Goal: Task Accomplishment & Management: Manage account settings

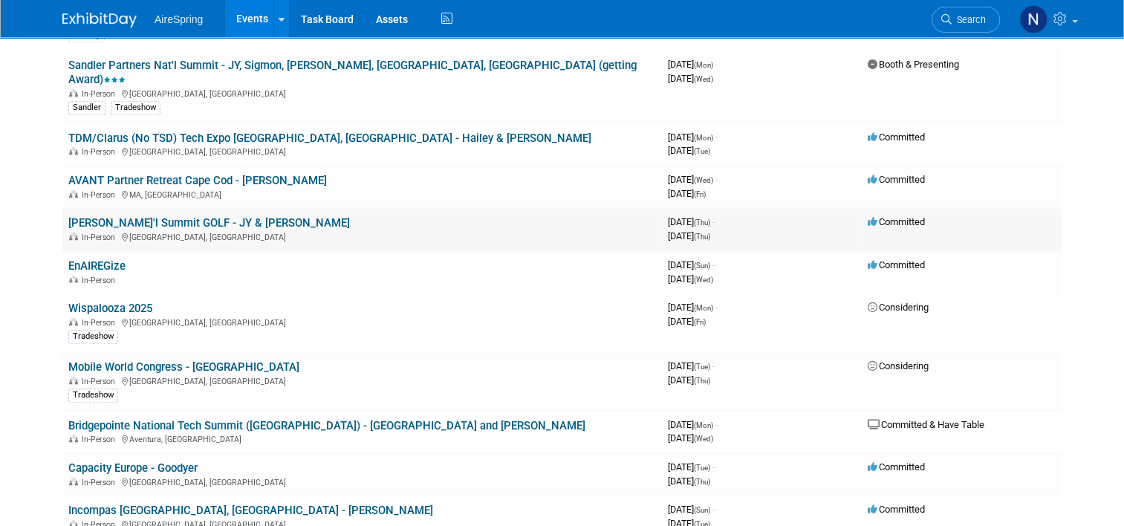
scroll to position [1263, 0]
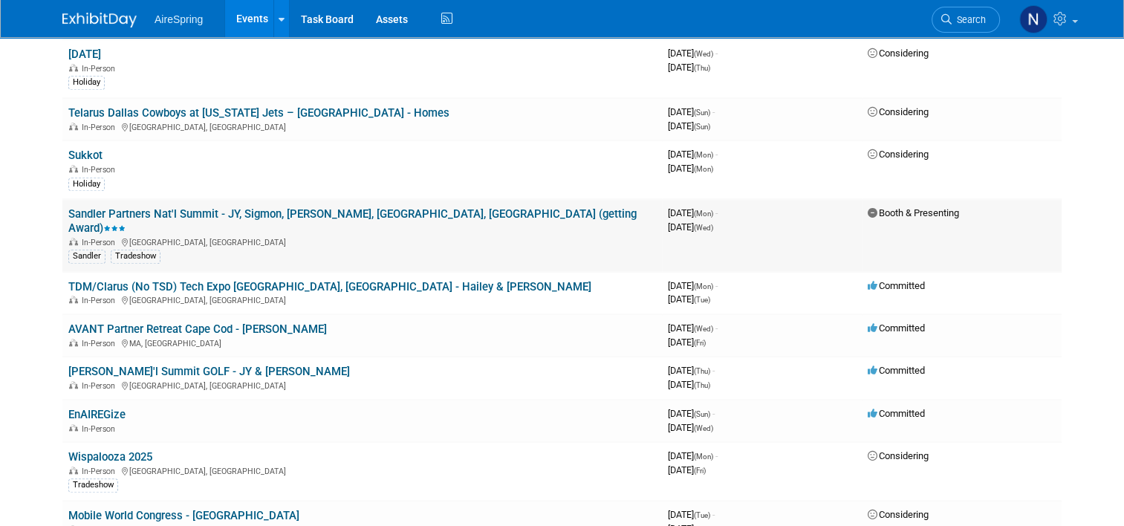
click at [239, 207] on link "Sandler Partners Nat'l Summit - JY, Sigmon, [PERSON_NAME], [GEOGRAPHIC_DATA], […" at bounding box center [352, 220] width 568 height 27
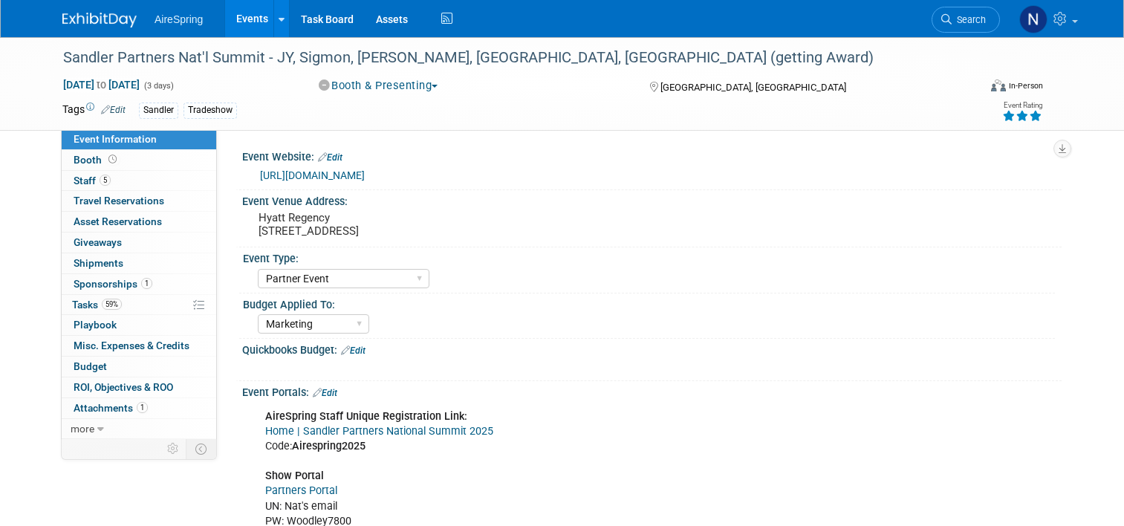
select select "Partner Event"
select select "Marketing"
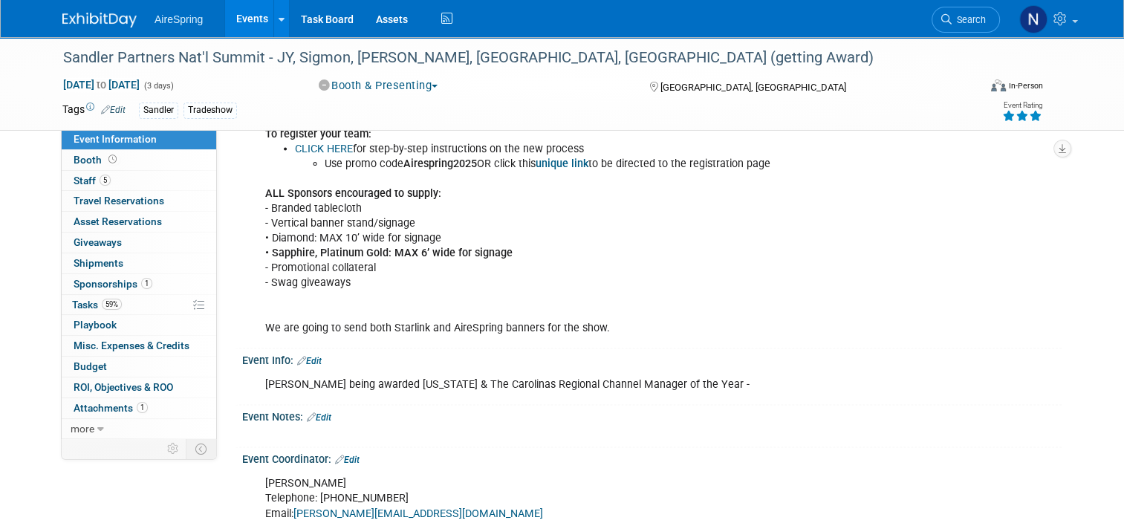
scroll to position [2898, 0]
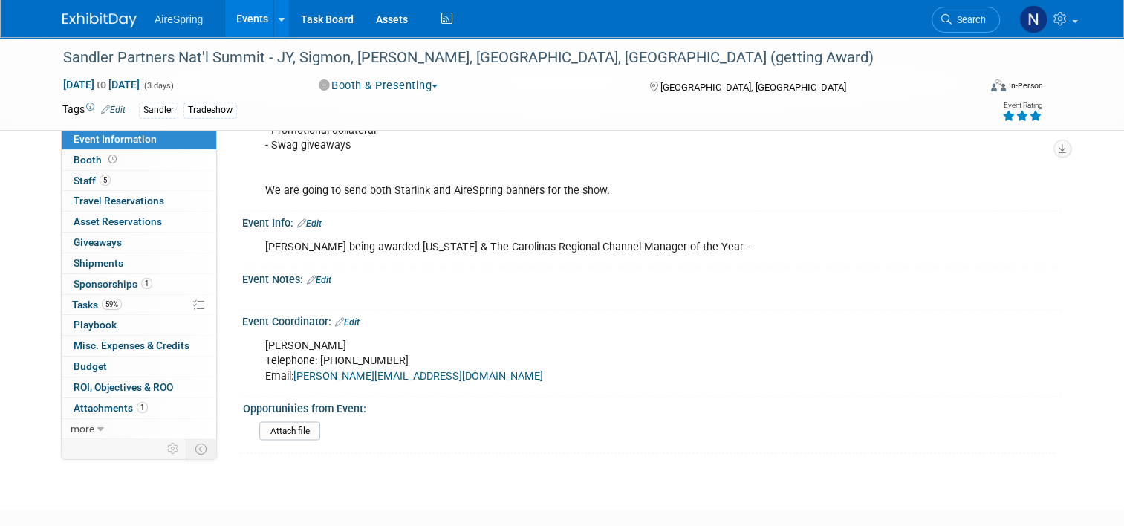
click at [235, 15] on link "Events" at bounding box center [252, 18] width 54 height 37
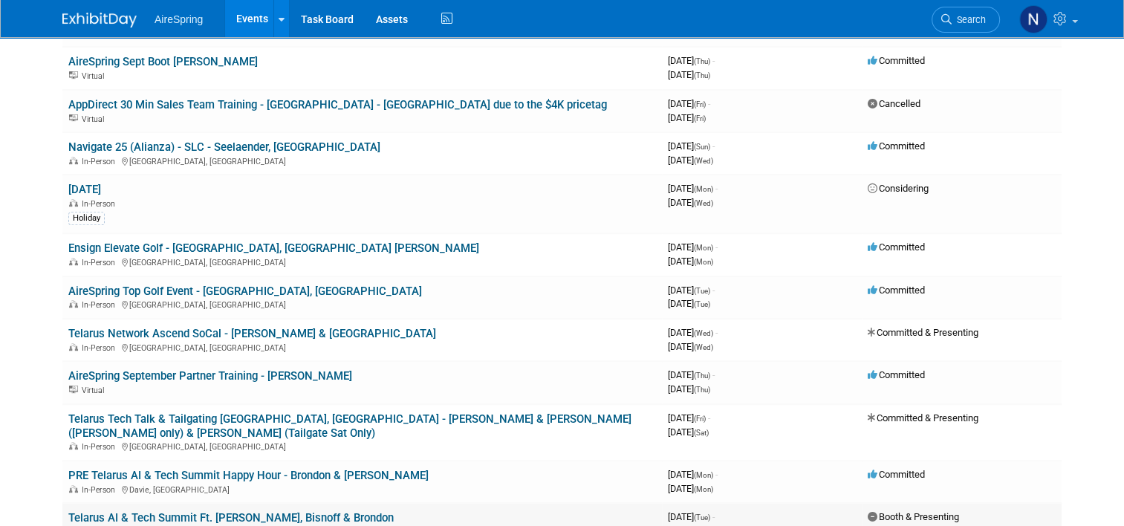
scroll to position [892, 0]
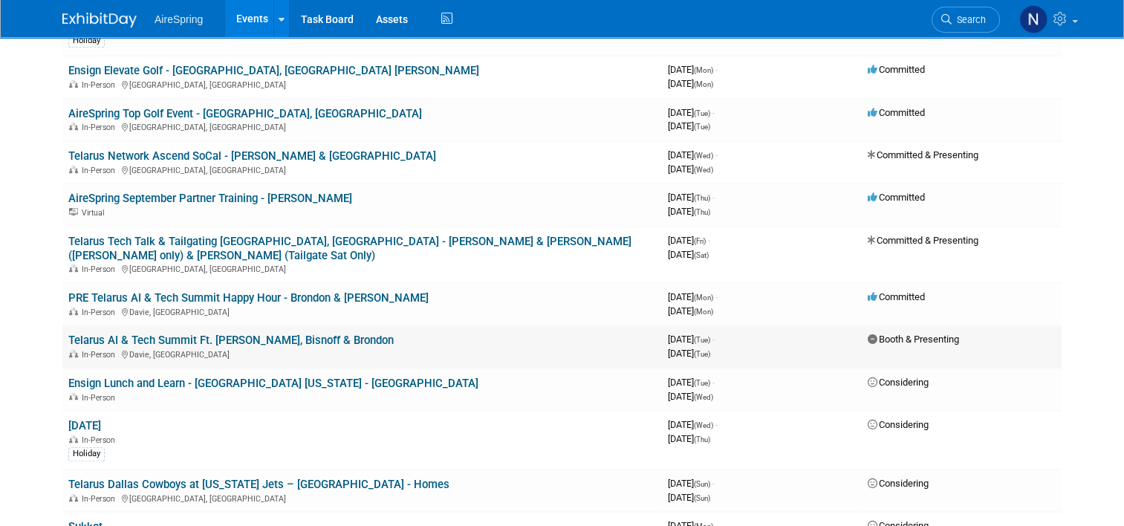
click at [247, 334] on link "Telarus AI & Tech Summit Ft. [PERSON_NAME], Bisnoff & Brondon" at bounding box center [230, 340] width 325 height 13
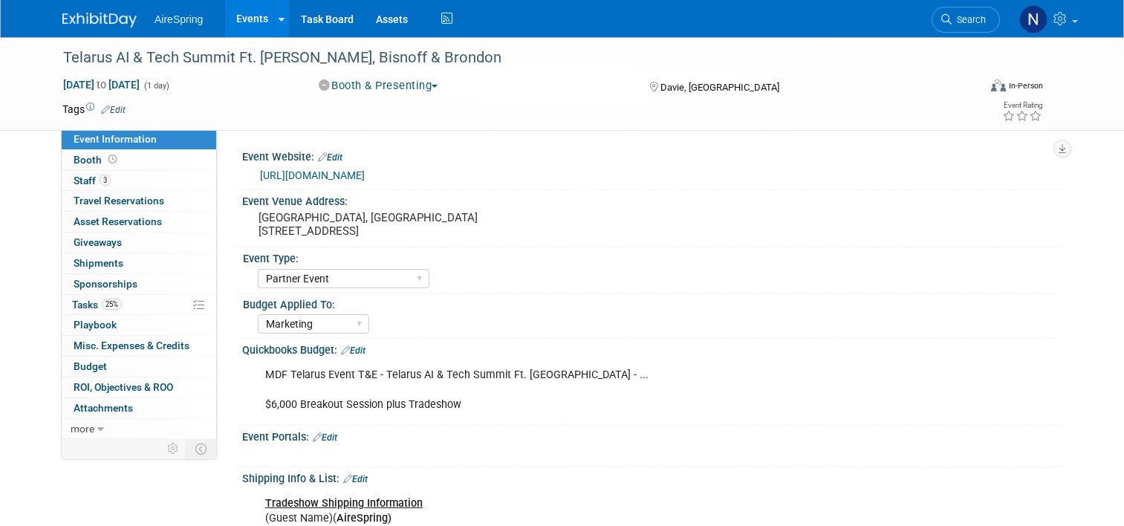
select select "Partner Event"
select select "Marketing"
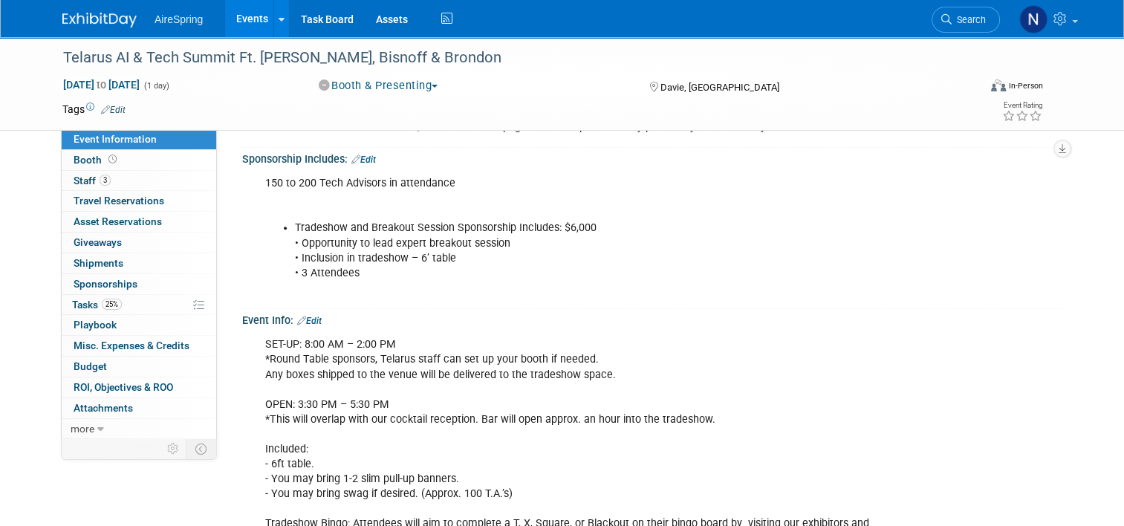
scroll to position [1412, 0]
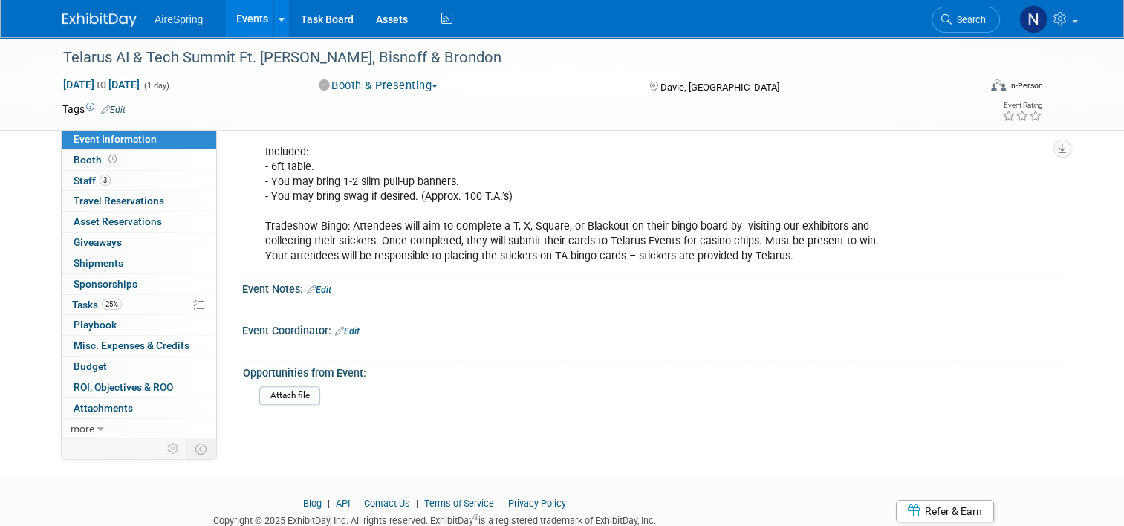
click at [257, 10] on link "Events" at bounding box center [252, 18] width 54 height 37
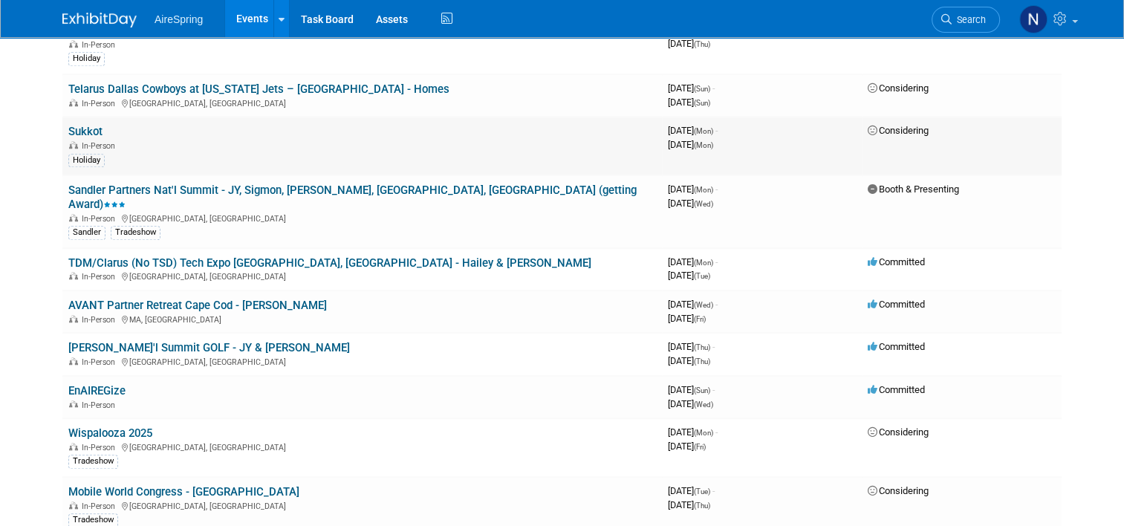
scroll to position [1337, 0]
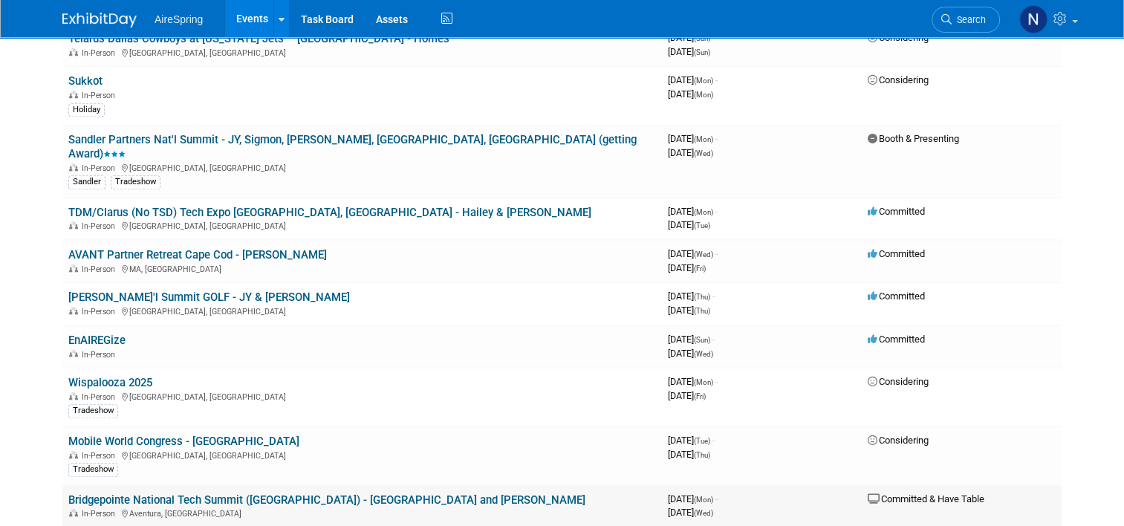
click at [244, 493] on link "Bridgepointe National Tech Summit ([GEOGRAPHIC_DATA]) - [GEOGRAPHIC_DATA] and […" at bounding box center [326, 499] width 517 height 13
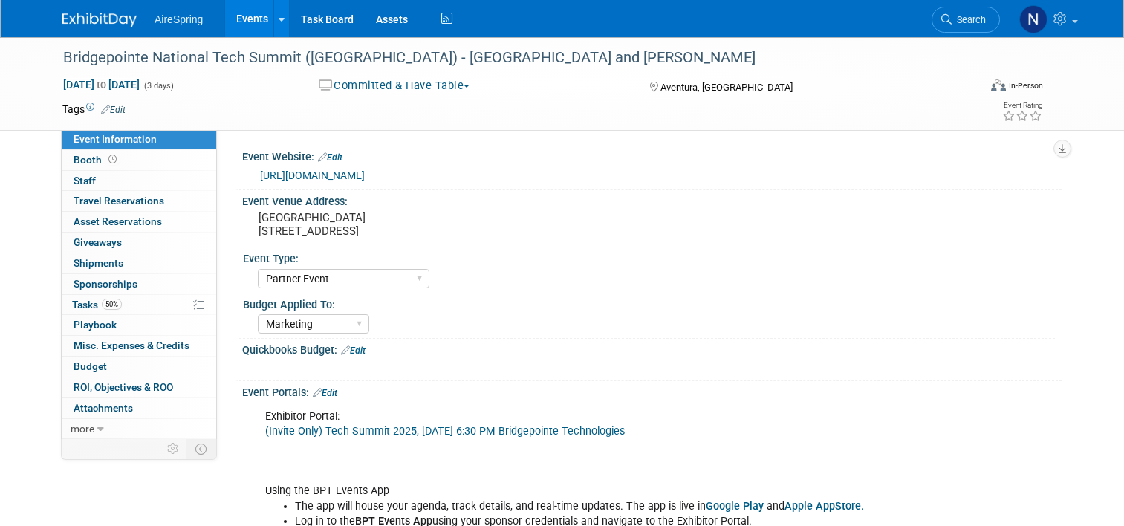
select select "Partner Event"
select select "Marketing"
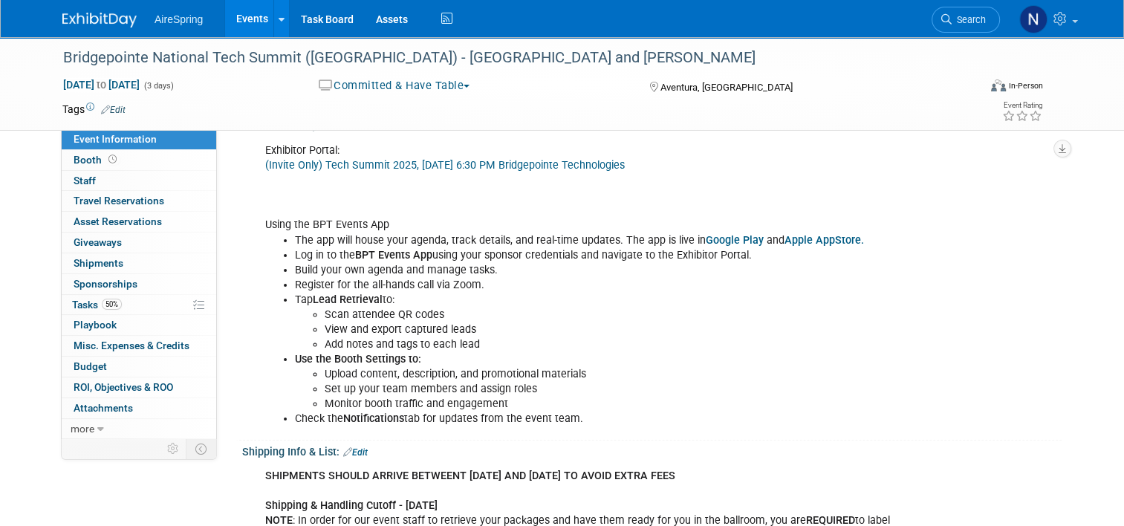
scroll to position [223, 0]
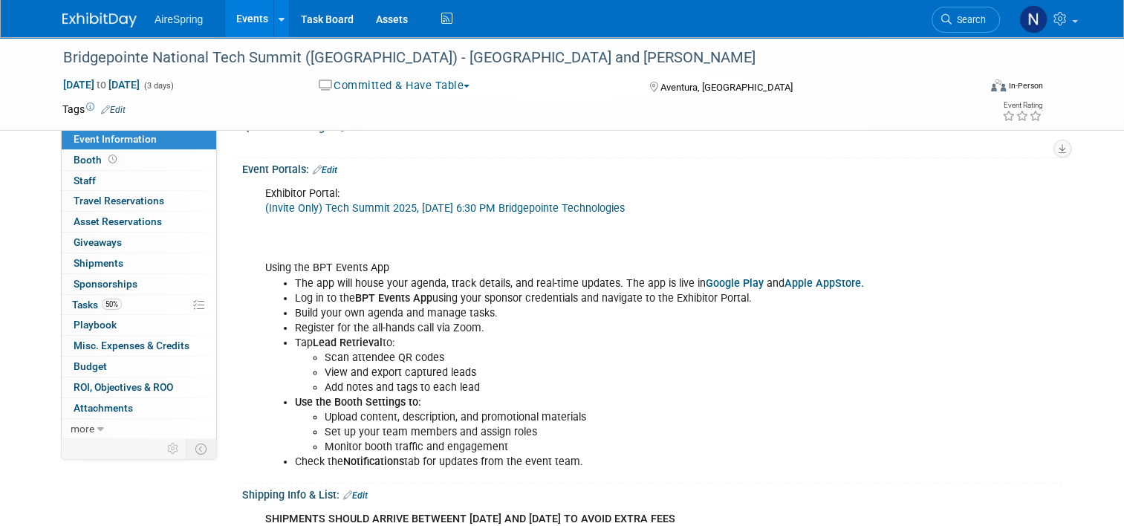
click at [448, 205] on link "(Invite Only) Tech Summit 2025, Sun, Oct 19th, 2025 @ 6:30 PM Bridgepointe Tech…" at bounding box center [445, 208] width 360 height 13
